Goal: Information Seeking & Learning: Learn about a topic

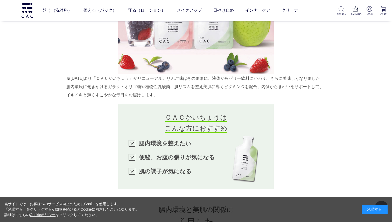
scroll to position [363, 0]
drag, startPoint x: 177, startPoint y: 78, endPoint x: 186, endPoint y: 103, distance: 26.7
click at [186, 99] on div "※2025年5月より「ＣＡＣかいちょう」がリニューアル。りんご味はそのままに、液体からゼリー飲料にかわり、さらに美味しくなりました！ 腸内環境に働きかけるガラ…" at bounding box center [195, 86] width 259 height 25
copy div "んご味はそのままに、液体からゼリー飲料にかわり、さらに美味しくなりました！ 腸内環境に働きかけるガラクトオリゴ糖や植物性乳酸菌、肌リズムを整え美肌に導くビタミ…"
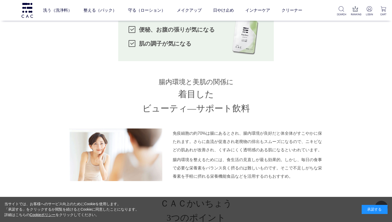
scroll to position [492, 0]
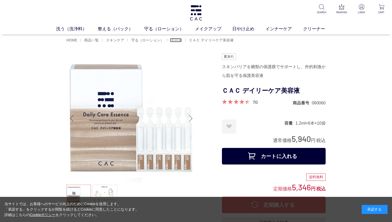
click at [174, 42] on span "美容液" at bounding box center [176, 40] width 11 height 4
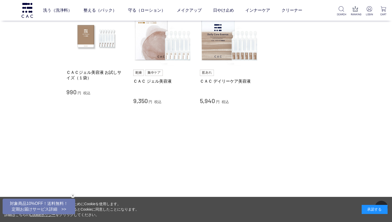
scroll to position [66, 0]
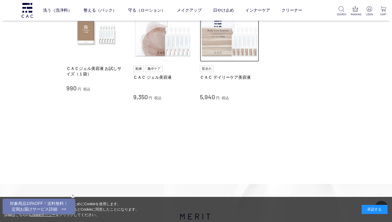
click at [220, 50] on img at bounding box center [229, 32] width 59 height 59
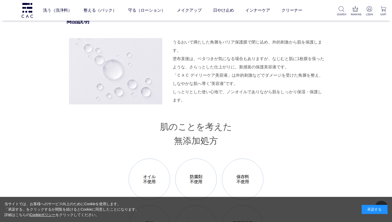
scroll to position [520, 0]
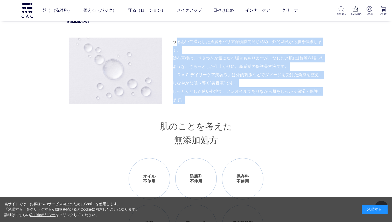
drag, startPoint x: 175, startPoint y: 42, endPoint x: 201, endPoint y: 98, distance: 62.0
click at [201, 98] on div "うるおいで満たした角層をバリア保護膜で閉じ込め、外的刺激から肌を保護します。 塗布直後は、ベタつきが気になる場合もありますが、なじむと肌に1枚膜を張ったような…" at bounding box center [195, 71] width 259 height 66
copy div "るおいで満たした角層をバリア保護膜で閉じ込め、外的刺激から肌を保護します。 塗布直後は、ベタつきが気になる場合もありますが、なじむと肌に1枚膜を張ったような、…"
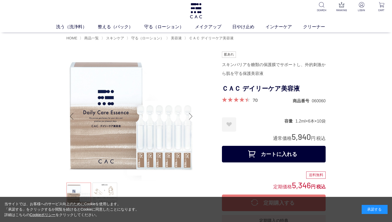
scroll to position [0, 0]
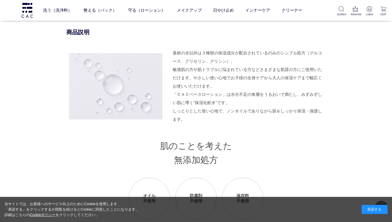
scroll to position [577, 0]
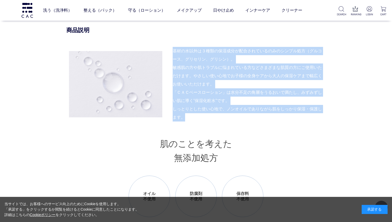
drag, startPoint x: 175, startPoint y: 50, endPoint x: 229, endPoint y: 114, distance: 83.5
click at [229, 114] on div "基材の水以外は３種類の保湿成分が配合されているのみのシンプル処方（グルコース、グリセリン、グリシン）。 敏感肌の方や肌トラブルに悩まれている方などさまざまな肌…" at bounding box center [195, 84] width 259 height 75
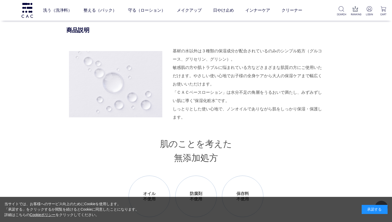
click at [229, 114] on div "「ＣＡＣベースローション」は水分不足の角層をうるおいで満たし、みずみずしい肌に導く”保湿化粧水”です。 しっとりとした使い心地で、ノンオイルでありながら肌をし…" at bounding box center [249, 104] width 153 height 33
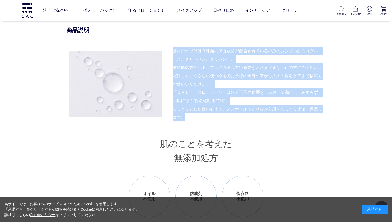
drag, startPoint x: 210, startPoint y: 117, endPoint x: 171, endPoint y: 46, distance: 81.4
click at [171, 46] on div "商品説明 基材の水以外は３種類の保湿成分が配合されているのみのシンプル処方（グルコース、グリセリン、グリシン）。 敏感肌の方や肌トラブルに悩まれている方などさ…" at bounding box center [195, 207] width 259 height 362
copy div "基材の水以外は３種類の保湿成分が配合されているのみのシンプル処方（グルコース、グリセリン、グリシン）。 敏感肌の方や肌トラブルに悩まれている方などさまざまな肌…"
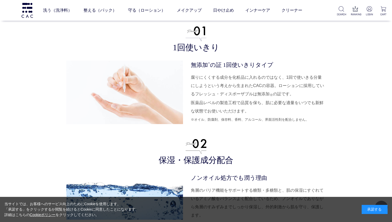
scroll to position [1366, 0]
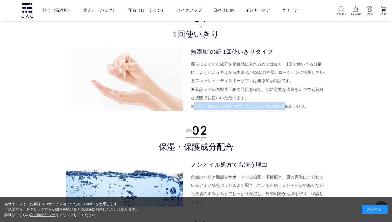
drag, startPoint x: 194, startPoint y: 106, endPoint x: 283, endPoint y: 105, distance: 88.7
click at [283, 105] on span "※オイル、防腐剤、保存料、香料、アルコール、界面活性剤を配合しません。" at bounding box center [250, 107] width 118 height 4
copy span "オイル、防腐剤、保存料、香料、アルコール、界面活性剤を"
